Goal: Task Accomplishment & Management: Use online tool/utility

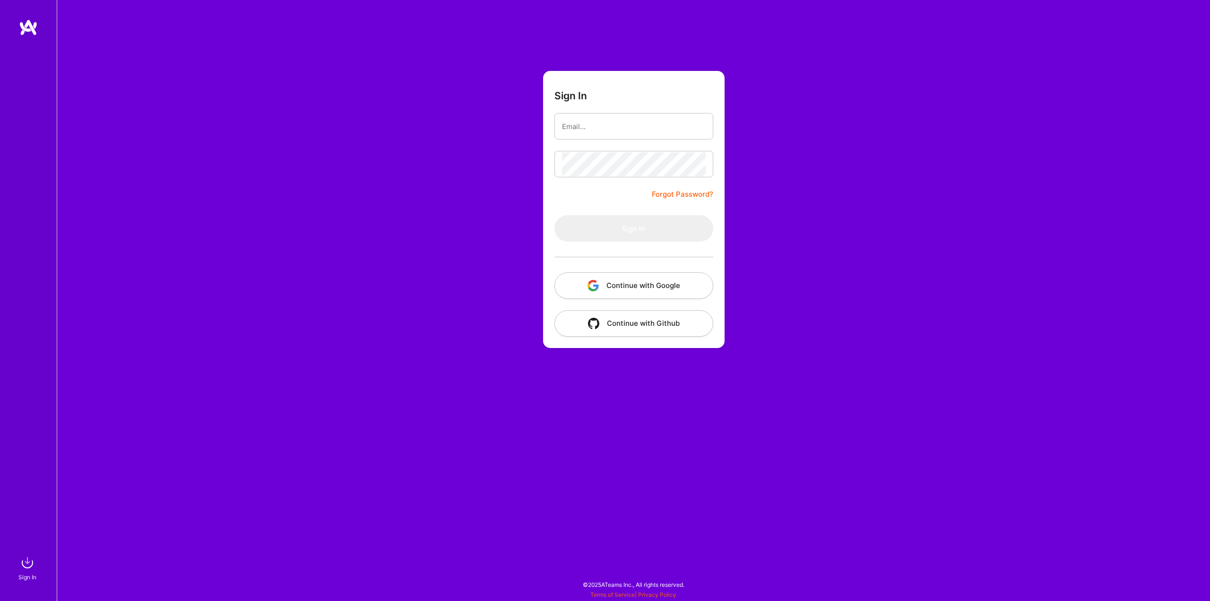
click at [624, 290] on button "Continue with Google" at bounding box center [634, 285] width 159 height 26
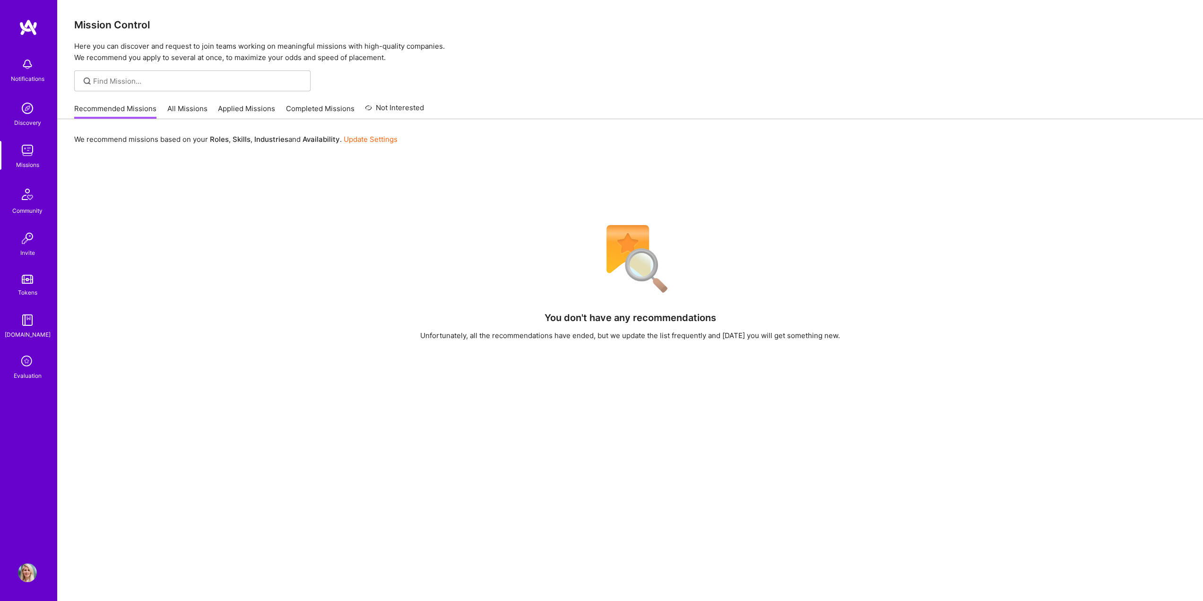
click at [193, 106] on link "All Missions" at bounding box center [187, 112] width 40 height 16
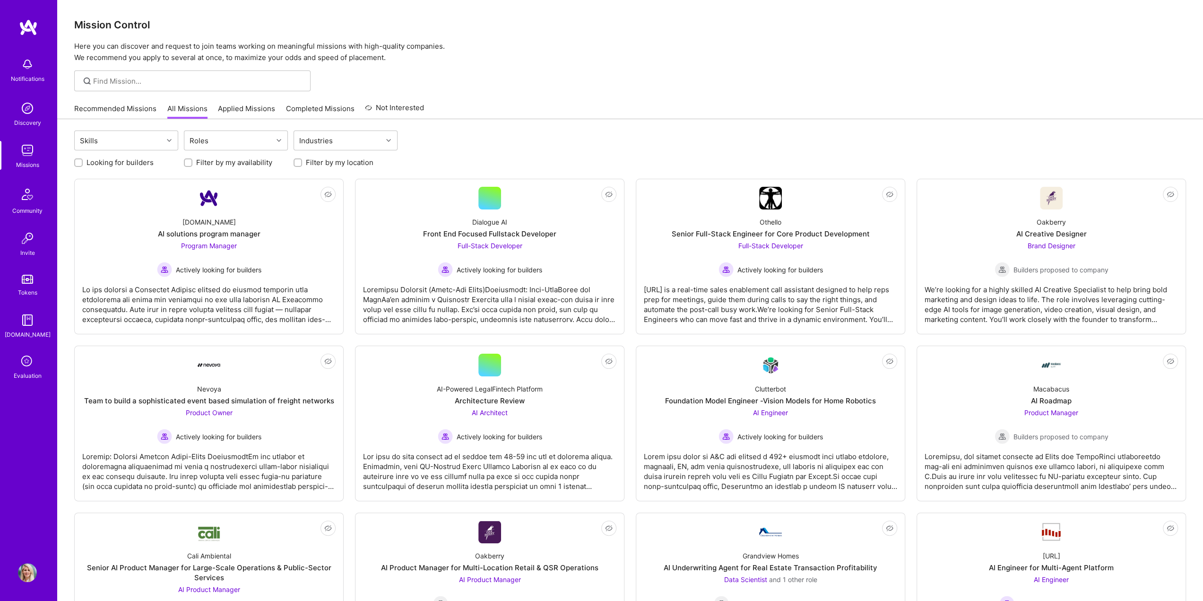
click at [234, 118] on link "Applied Missions" at bounding box center [246, 112] width 57 height 16
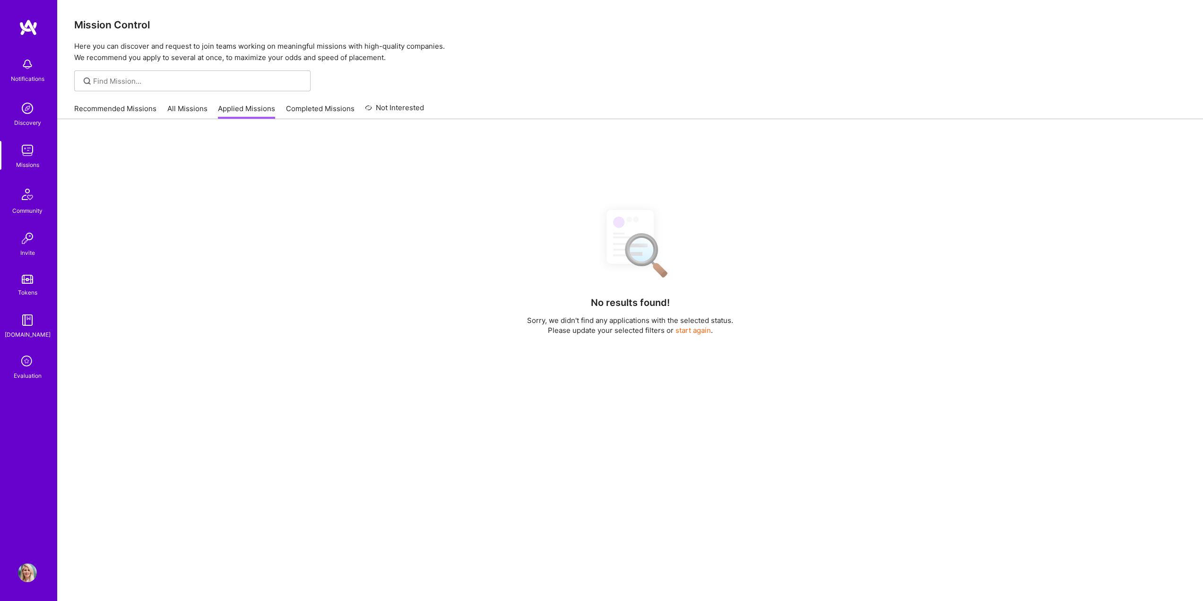
click at [212, 114] on div "Recommended Missions All Missions Applied Missions Completed Missions Not Inter…" at bounding box center [249, 108] width 350 height 20
click at [191, 115] on link "All Missions" at bounding box center [187, 112] width 40 height 16
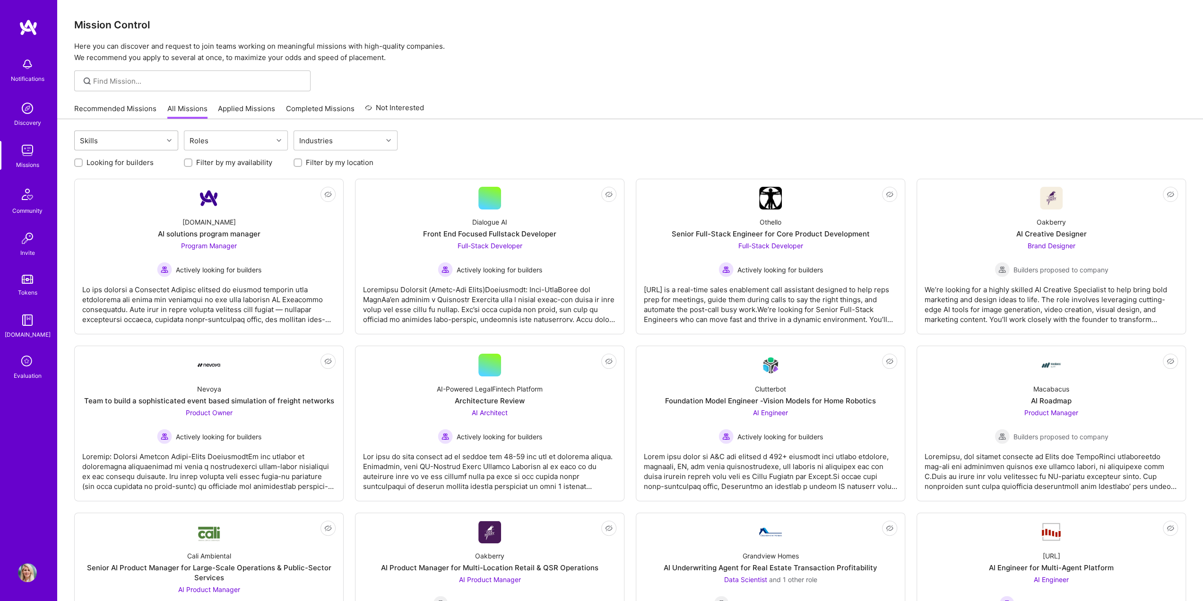
click at [148, 148] on div "Skills" at bounding box center [119, 140] width 88 height 19
click at [148, 143] on div "Skills" at bounding box center [119, 140] width 88 height 19
click at [192, 134] on div "Roles" at bounding box center [199, 141] width 24 height 14
click at [227, 202] on div "AI Product Manager" at bounding box center [236, 200] width 93 height 10
checkbox input "true"
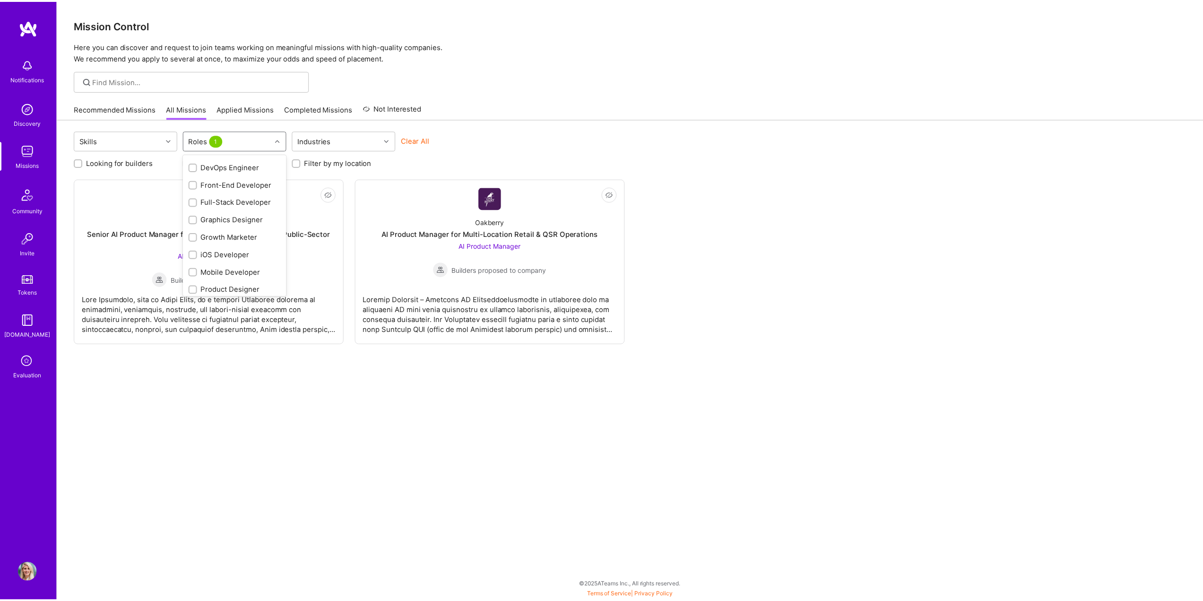
scroll to position [189, 0]
click at [221, 269] on div "Product Designer" at bounding box center [236, 273] width 93 height 10
checkbox input "true"
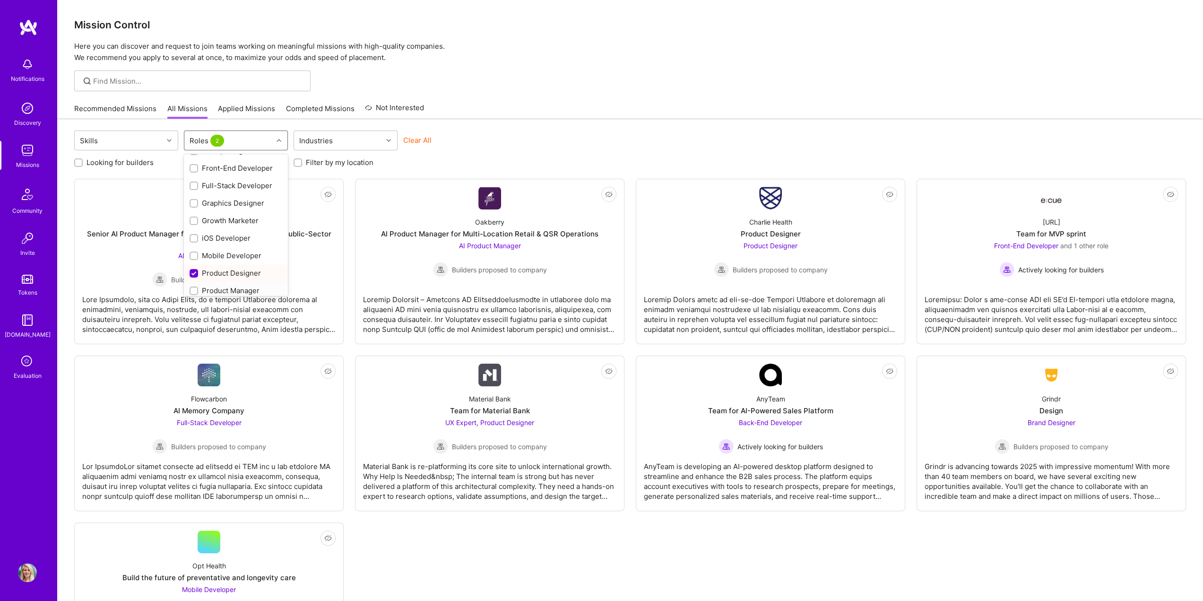
click at [223, 287] on div "Product Manager" at bounding box center [236, 291] width 93 height 10
checkbox input "true"
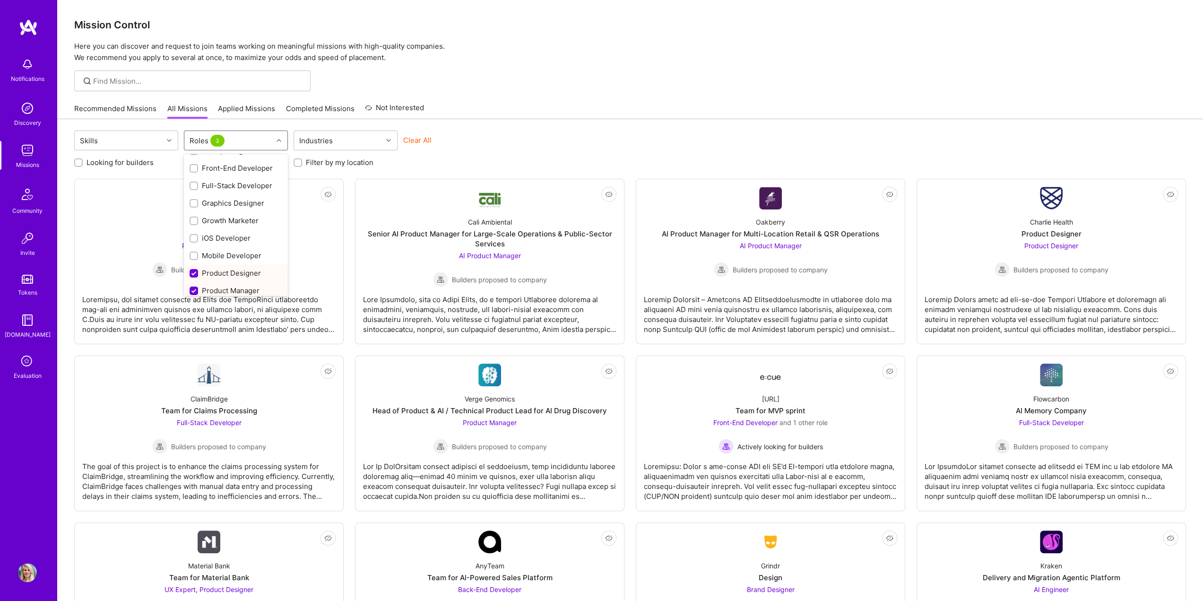
scroll to position [252, 0]
click at [239, 267] on div "Program Manager" at bounding box center [236, 263] width 93 height 10
checkbox input "true"
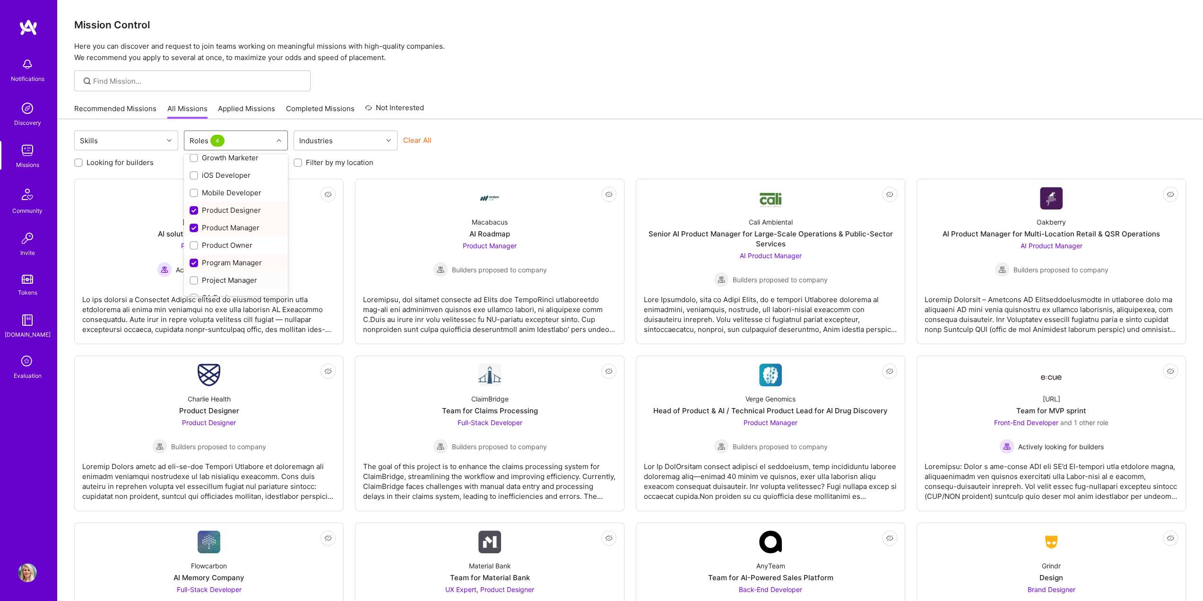
click at [238, 278] on div "Project Manager" at bounding box center [236, 280] width 93 height 10
checkbox input "true"
click at [240, 263] on div "Program Manager" at bounding box center [236, 263] width 93 height 10
checkbox input "false"
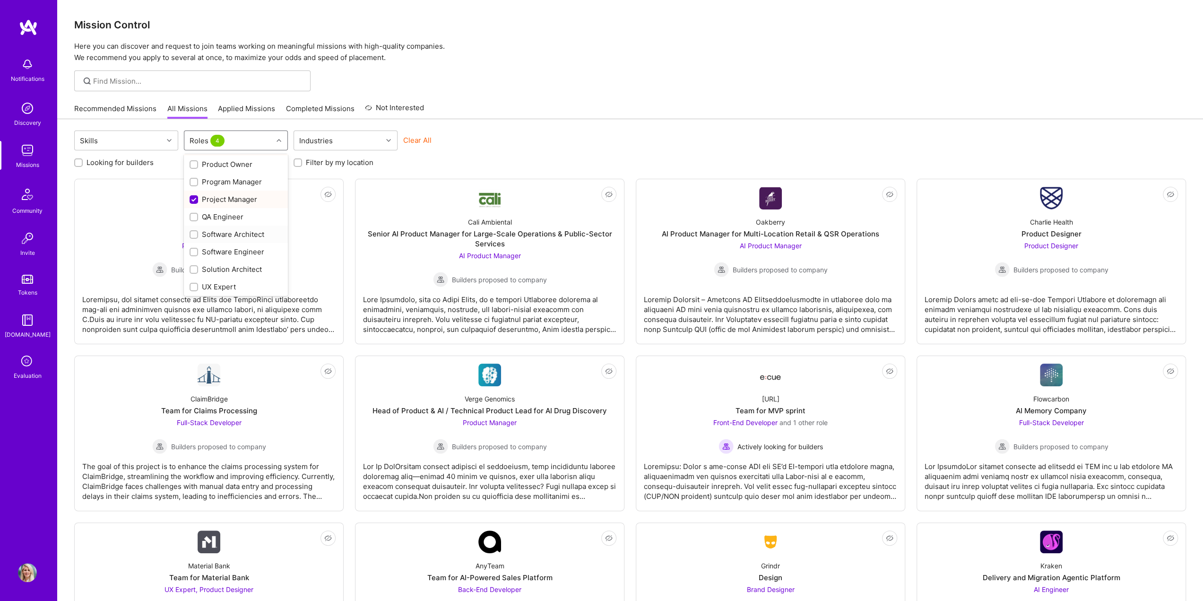
scroll to position [334, 0]
click at [633, 75] on div at bounding box center [630, 80] width 1146 height 21
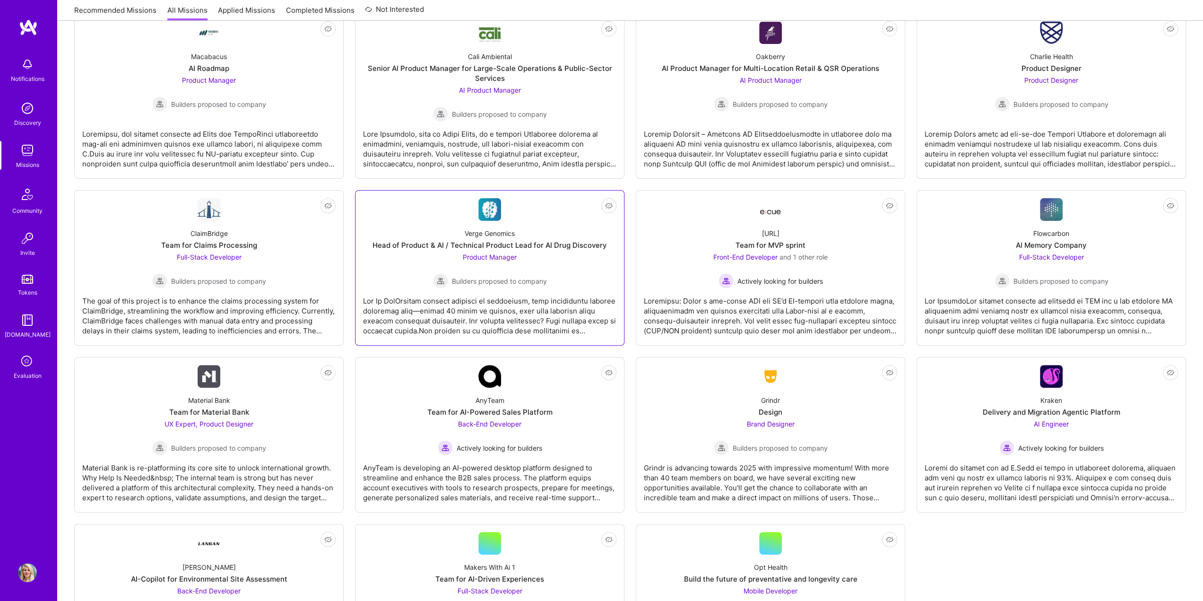
scroll to position [0, 0]
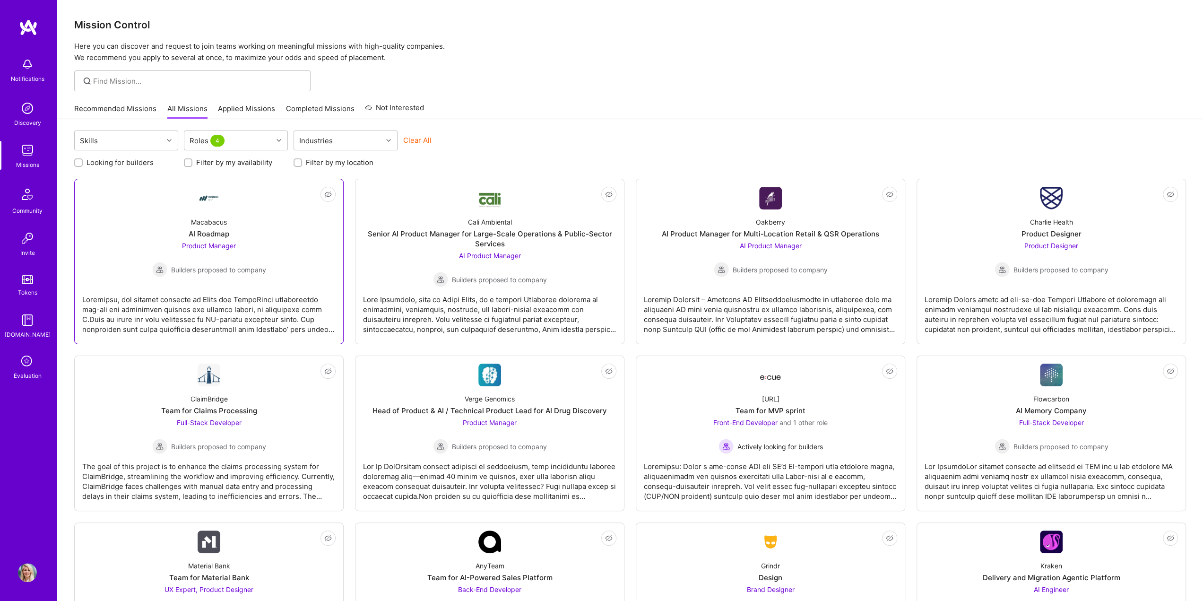
click at [249, 277] on link "Not Interested Macabacus AI Roadmap Product Manager Builders proposed to company" at bounding box center [208, 261] width 253 height 149
click at [243, 142] on div "Roles 4" at bounding box center [228, 140] width 88 height 19
click at [249, 159] on div "Product Owner" at bounding box center [236, 163] width 93 height 10
checkbox input "true"
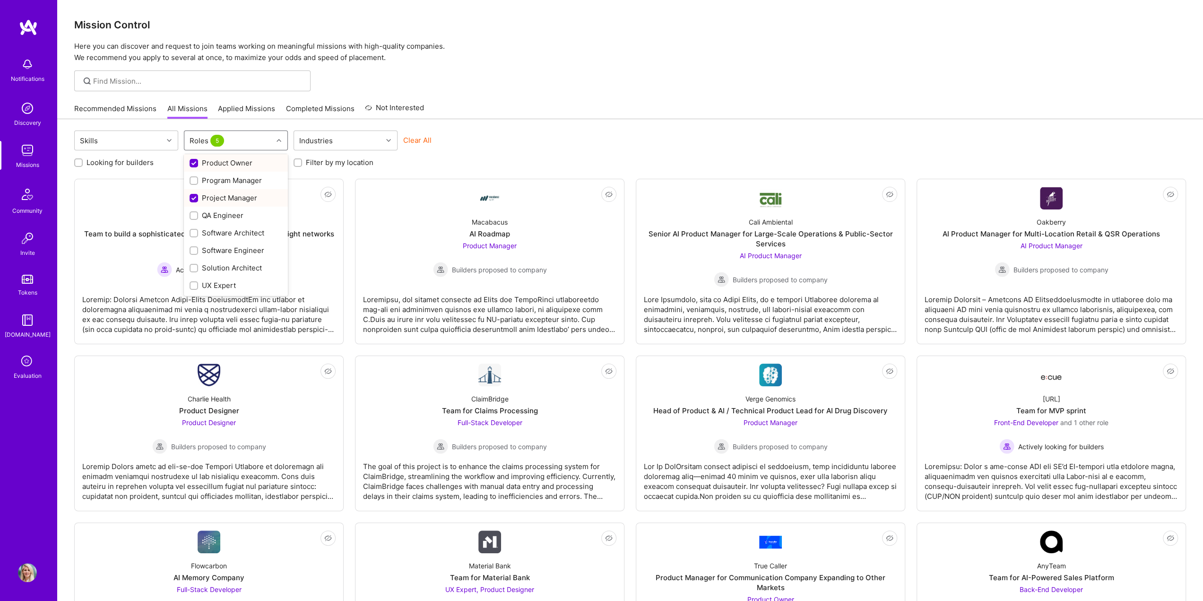
click at [240, 192] on div "Project Manager" at bounding box center [236, 197] width 104 height 17
checkbox input "false"
click at [512, 107] on div "Recommended Missions All Missions Applied Missions Completed Missions Not Inter…" at bounding box center [630, 108] width 1112 height 20
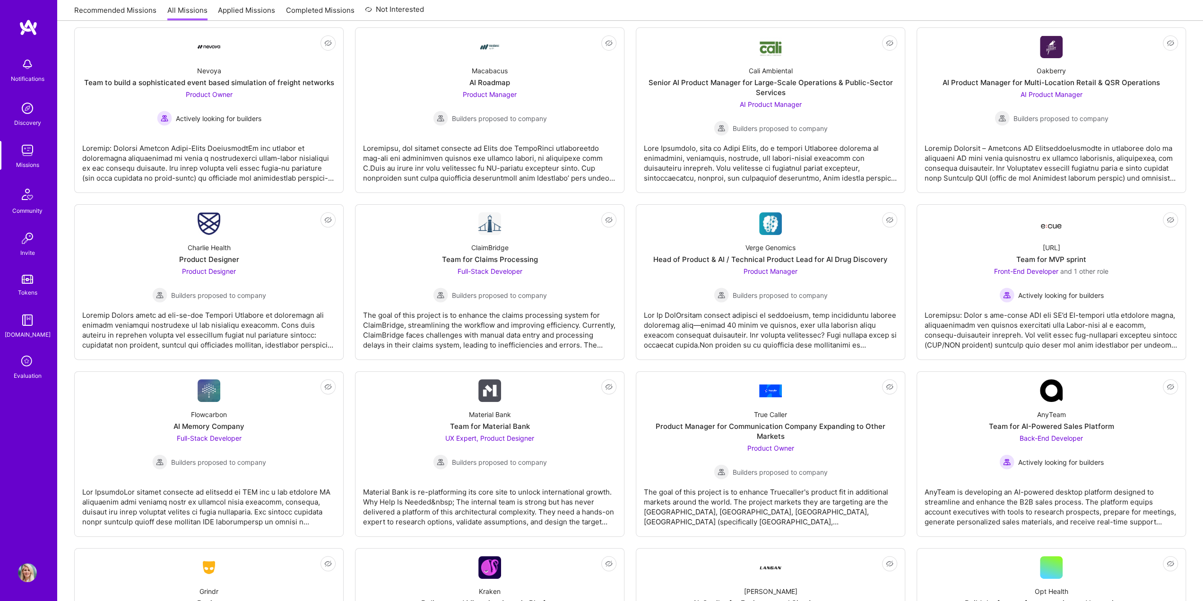
scroll to position [0, 0]
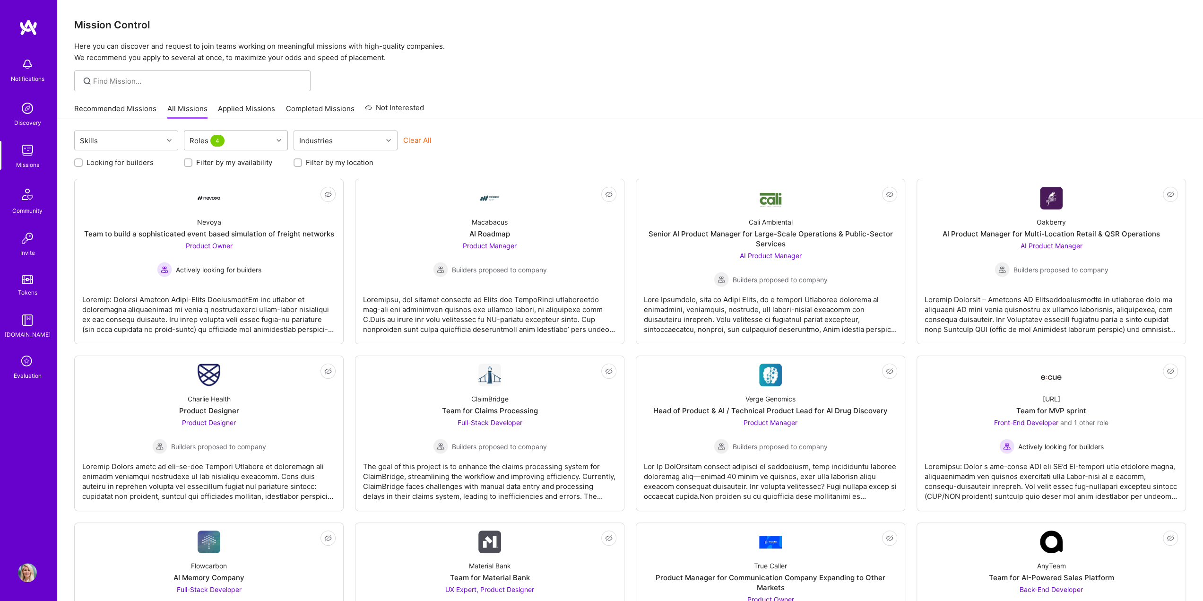
click at [211, 149] on div "Roles 4" at bounding box center [228, 140] width 88 height 19
click at [217, 198] on div "AI Product Manager" at bounding box center [236, 200] width 93 height 10
checkbox input "false"
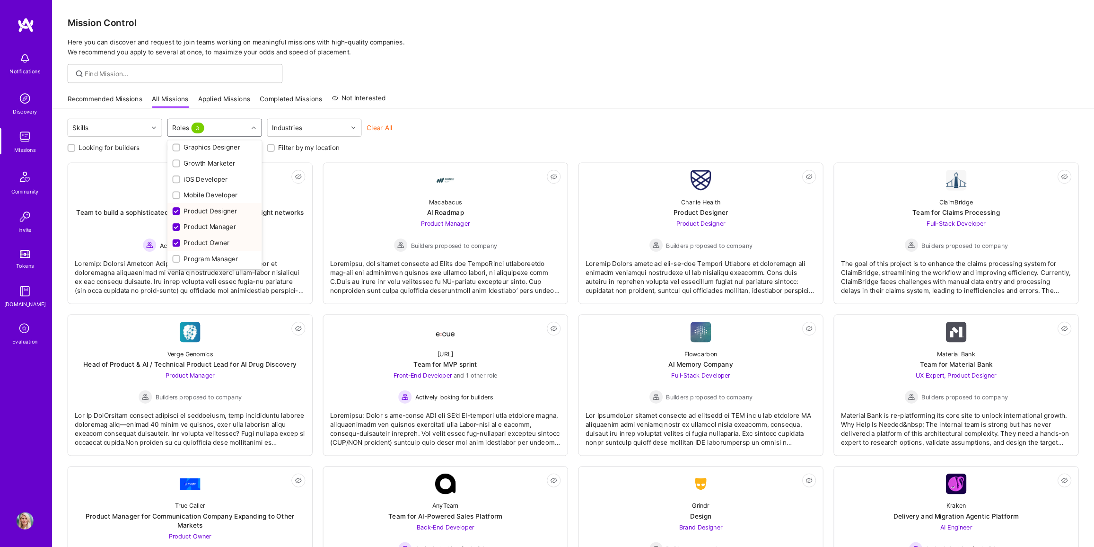
scroll to position [252, 0]
click at [219, 212] on div "Product Designer" at bounding box center [236, 210] width 93 height 10
checkbox input "false"
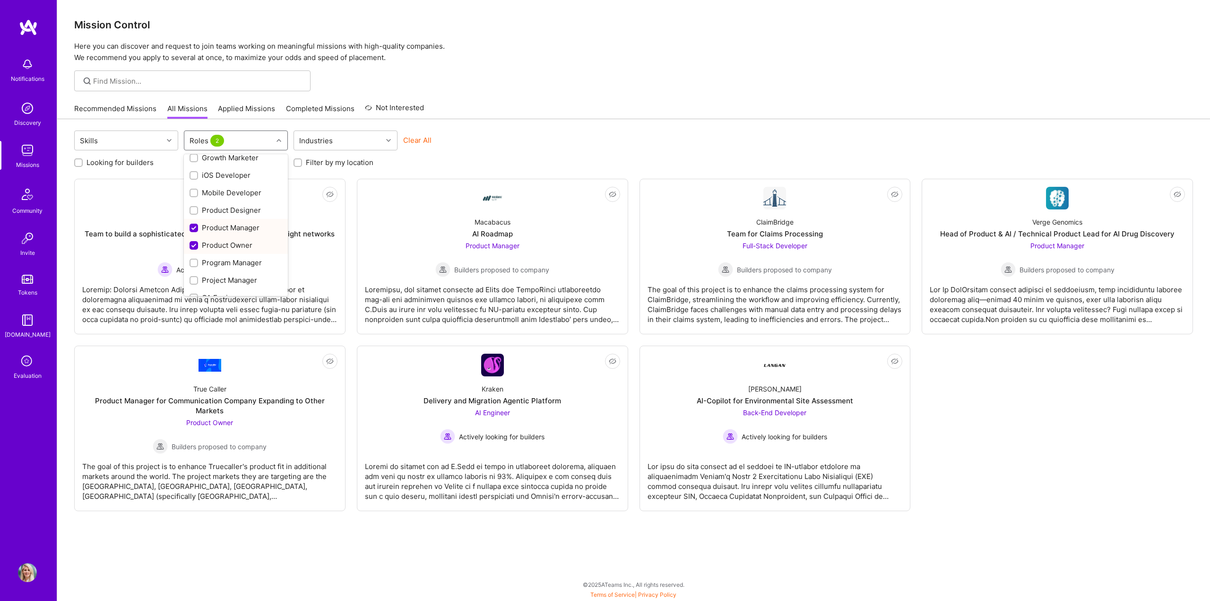
click at [219, 219] on div "Product Manager" at bounding box center [236, 227] width 104 height 17
checkbox input "false"
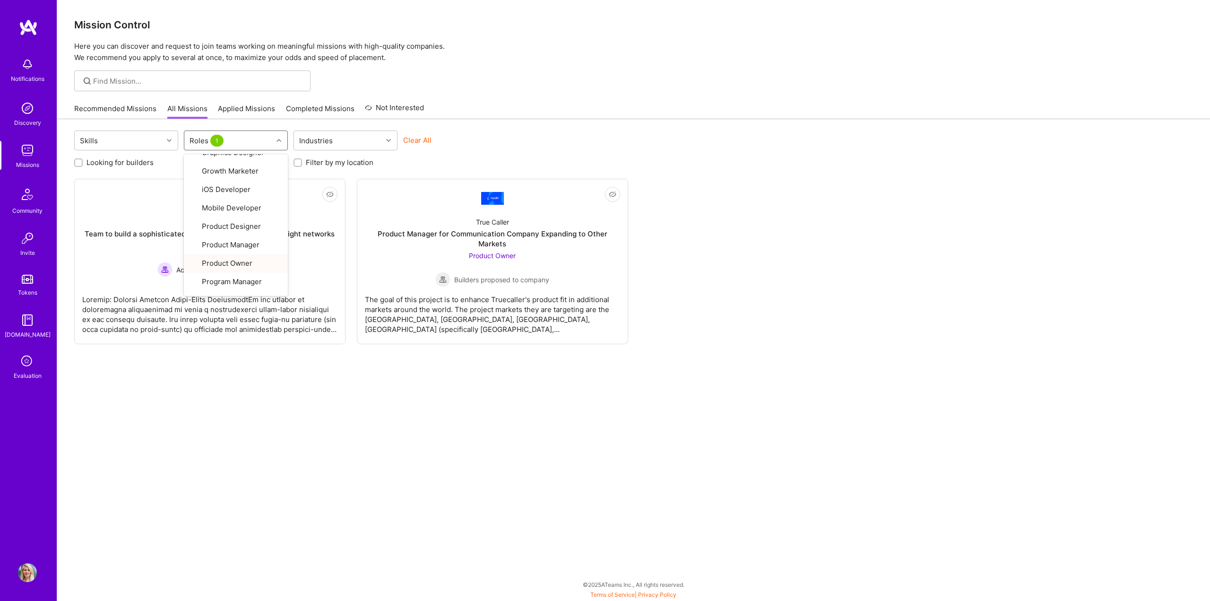
click at [776, 441] on div "Skills option Product Manager, deselected. option Product Owner focused, 20 of …" at bounding box center [633, 359] width 1153 height 481
click at [28, 197] on img at bounding box center [27, 194] width 23 height 23
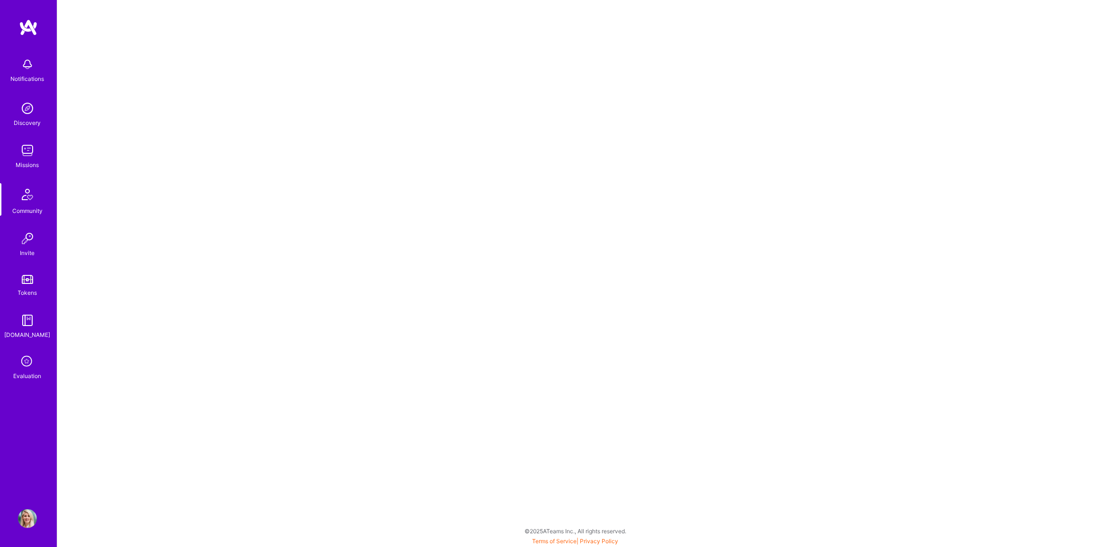
scroll to position [2, 0]
